Goal: Transaction & Acquisition: Purchase product/service

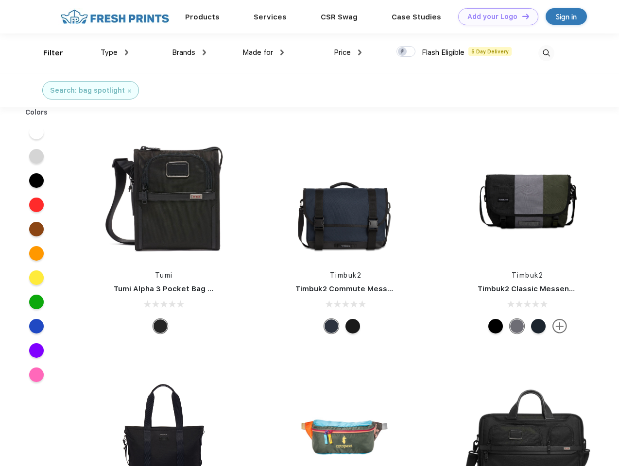
click at [495, 17] on link "Add your Logo Design Tool" at bounding box center [498, 16] width 80 height 17
click at [0, 0] on div "Design Tool" at bounding box center [0, 0] width 0 height 0
click at [521, 16] on link "Add your Logo Design Tool" at bounding box center [498, 16] width 80 height 17
click at [47, 53] on div "Filter" at bounding box center [53, 53] width 20 height 11
click at [115, 52] on span "Type" at bounding box center [109, 52] width 17 height 9
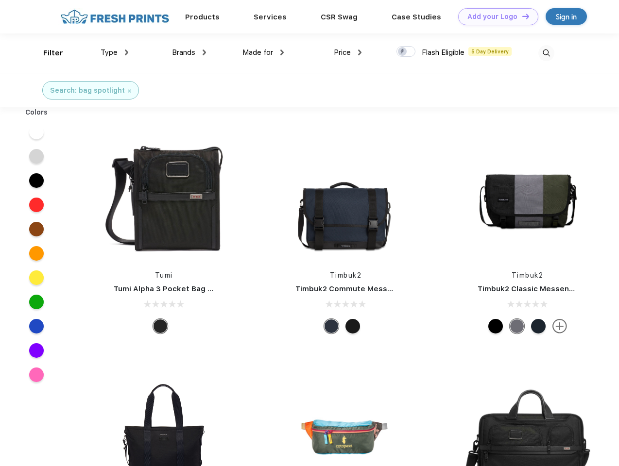
click at [189, 52] on span "Brands" at bounding box center [183, 52] width 23 height 9
click at [263, 52] on span "Made for" at bounding box center [257, 52] width 31 height 9
click at [348, 52] on span "Price" at bounding box center [342, 52] width 17 height 9
click at [406, 52] on div at bounding box center [405, 51] width 19 height 11
click at [403, 52] on input "checkbox" at bounding box center [399, 49] width 6 height 6
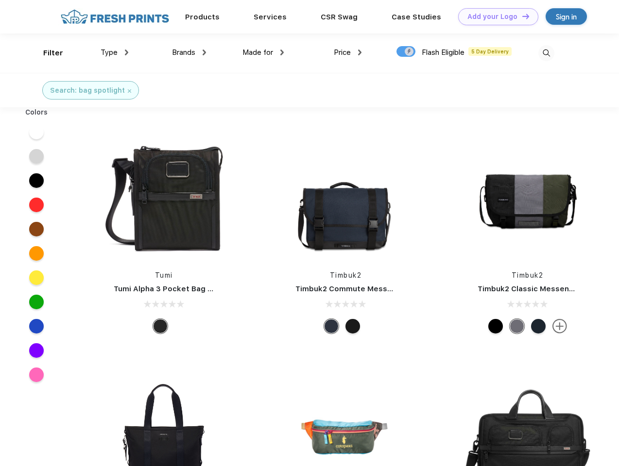
click at [546, 53] on img at bounding box center [546, 53] width 16 height 16
